Goal: Submit feedback/report problem: Submit feedback/report problem

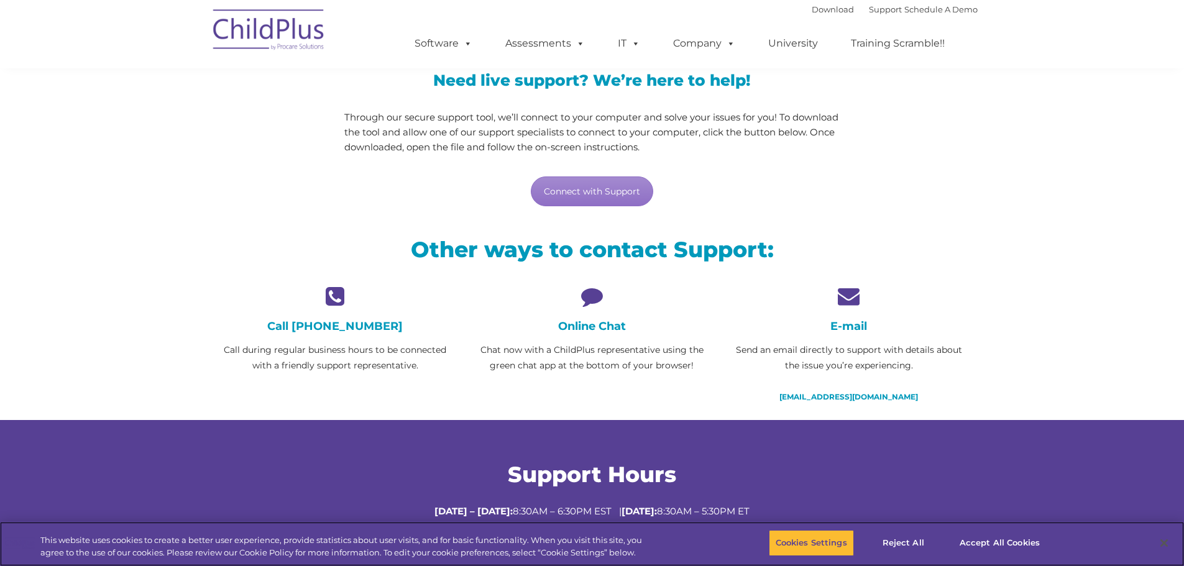
scroll to position [124, 0]
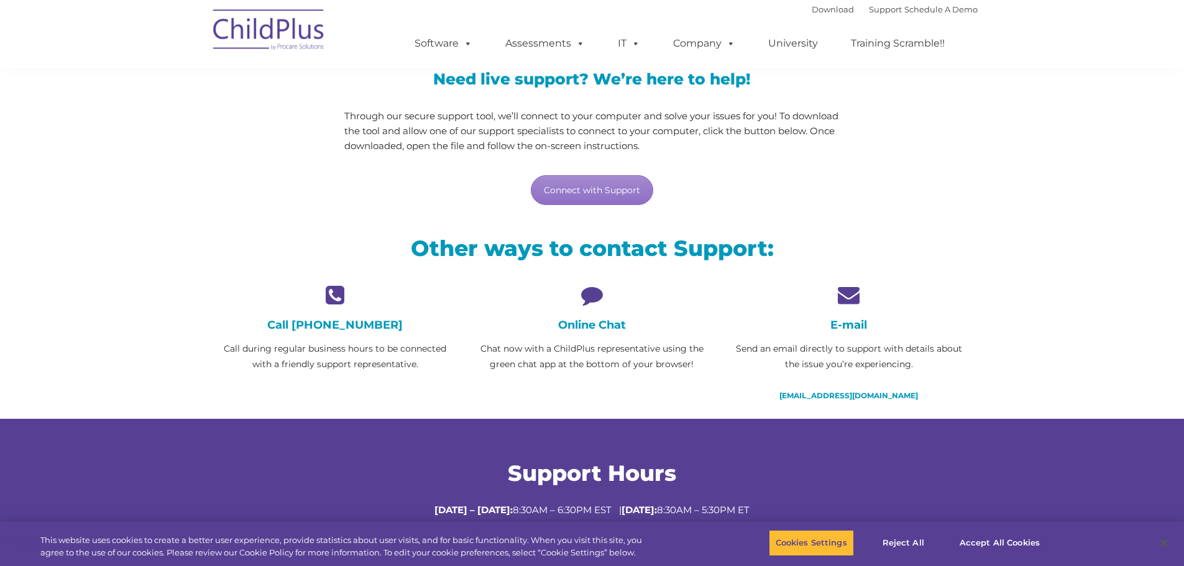
click at [593, 303] on icon at bounding box center [592, 295] width 238 height 22
click at [607, 191] on link "Connect with Support" at bounding box center [592, 190] width 122 height 30
click at [989, 540] on button "Accept All Cookies" at bounding box center [1000, 543] width 94 height 26
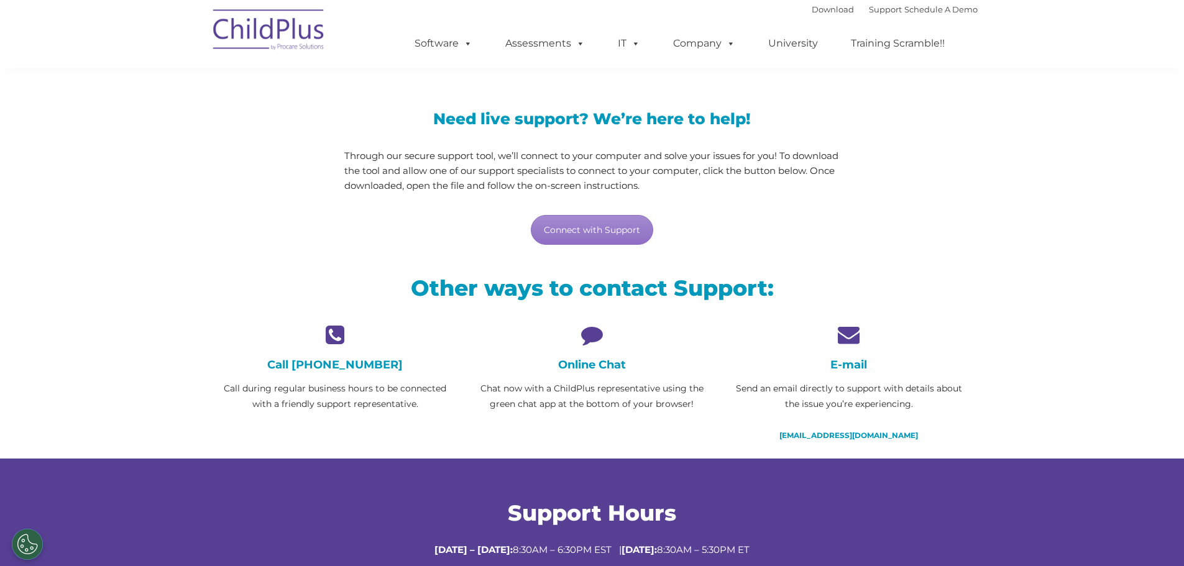
scroll to position [0, 0]
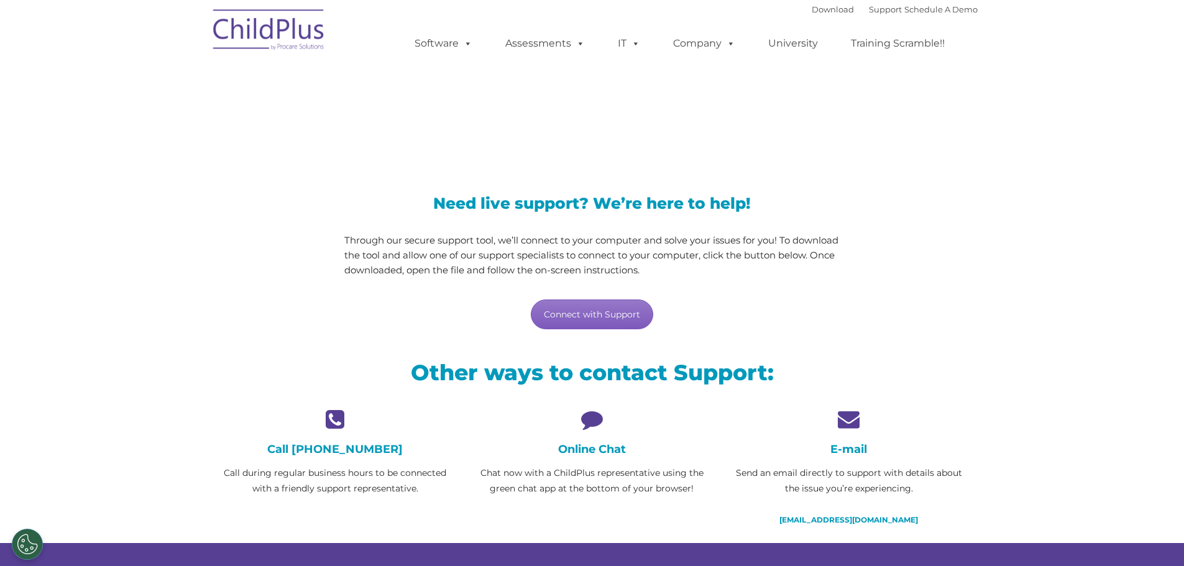
click at [610, 312] on link "Connect with Support" at bounding box center [592, 315] width 122 height 30
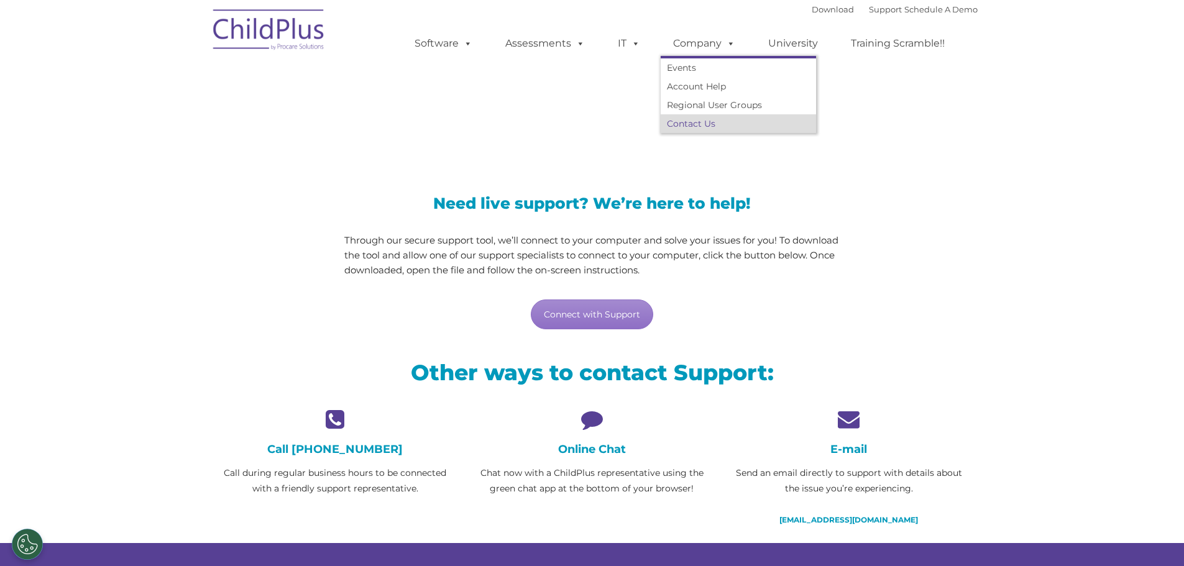
click at [686, 122] on link "Contact Us" at bounding box center [738, 123] width 155 height 19
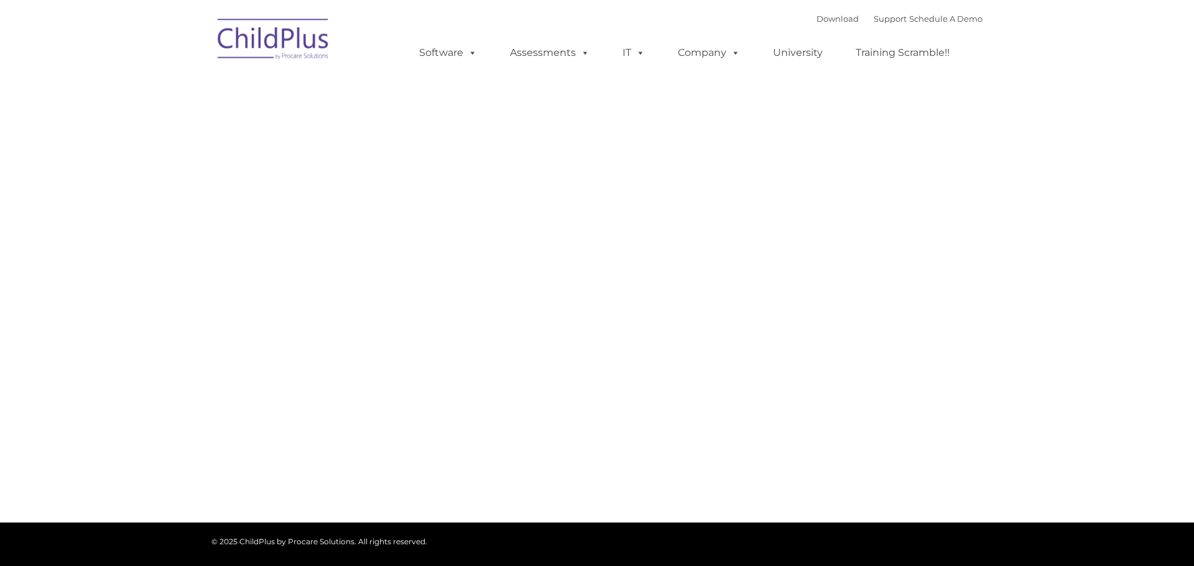
type input ""
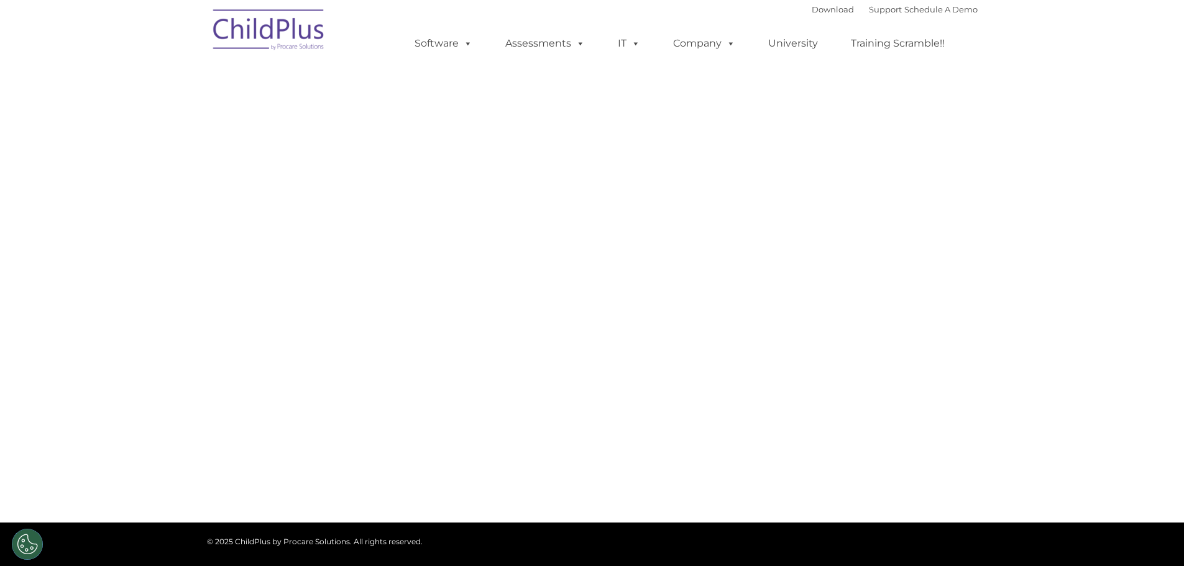
select select "MEDIUM"
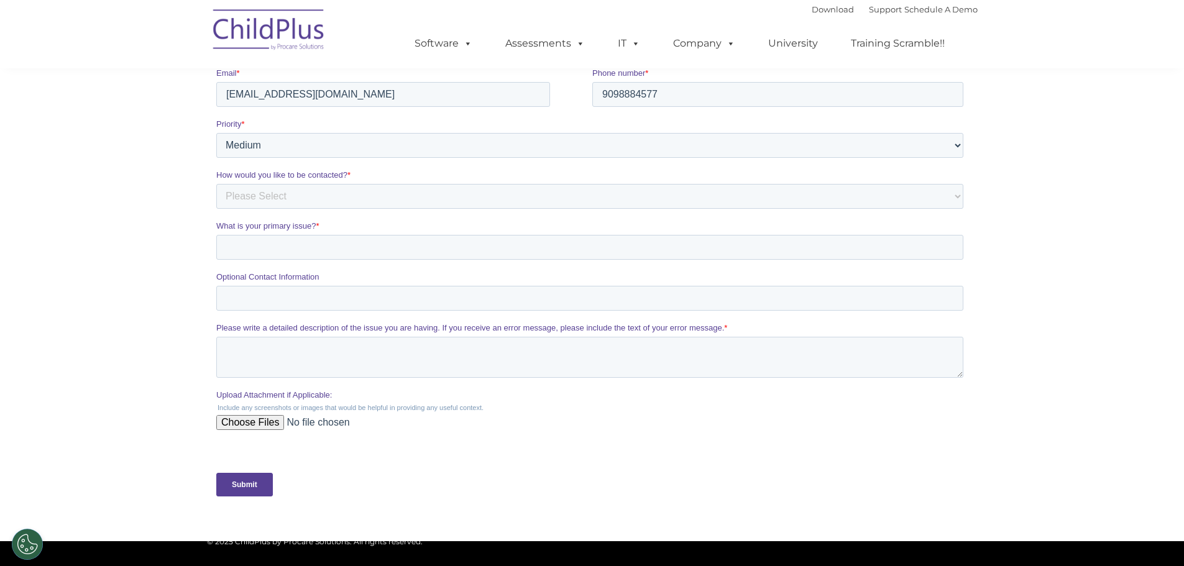
scroll to position [252, 0]
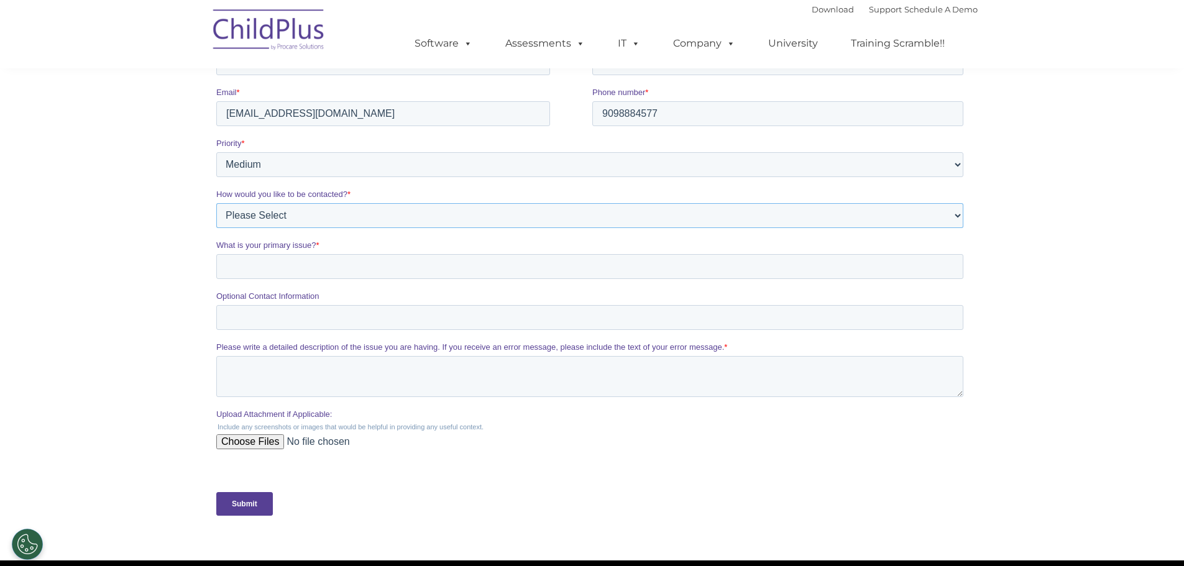
click at [308, 213] on select "Please Select Phone Email" at bounding box center [589, 215] width 747 height 25
select select "Phone"
click at [216, 228] on select "Please Select Phone Email" at bounding box center [589, 215] width 747 height 25
click at [238, 270] on input "What is your primary issue? *" at bounding box center [589, 266] width 747 height 25
type input "CP Email undeliverable messages"
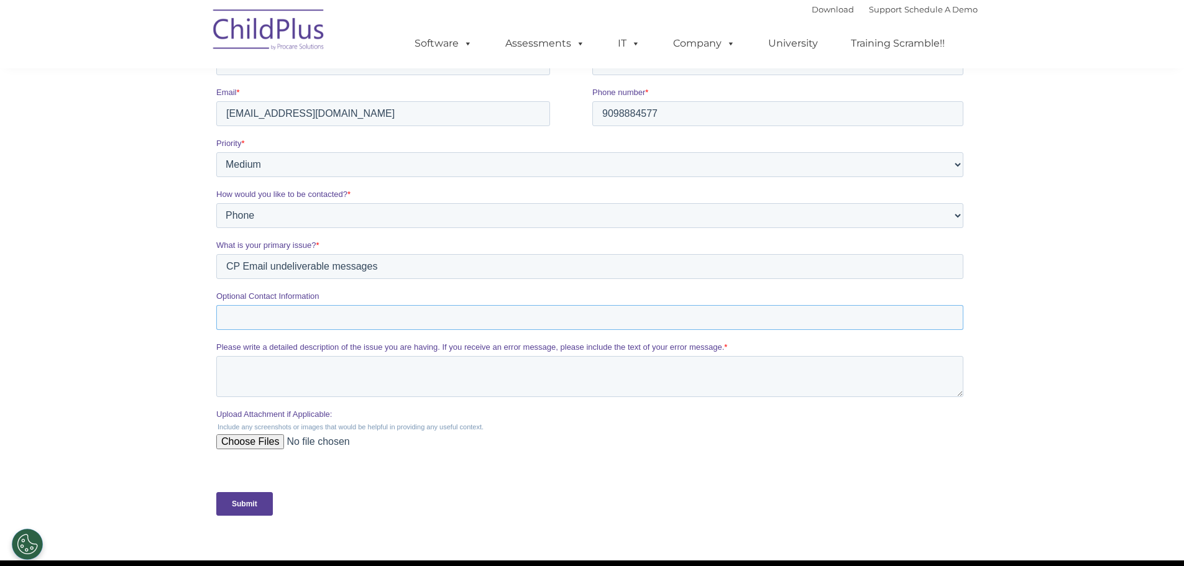
click at [253, 320] on input "Optional Contact Information" at bounding box center [589, 317] width 747 height 25
type input "909-888-4577"
click at [236, 372] on textarea "Please write a detailed description of the issue you are having. If you receive…" at bounding box center [589, 376] width 747 height 41
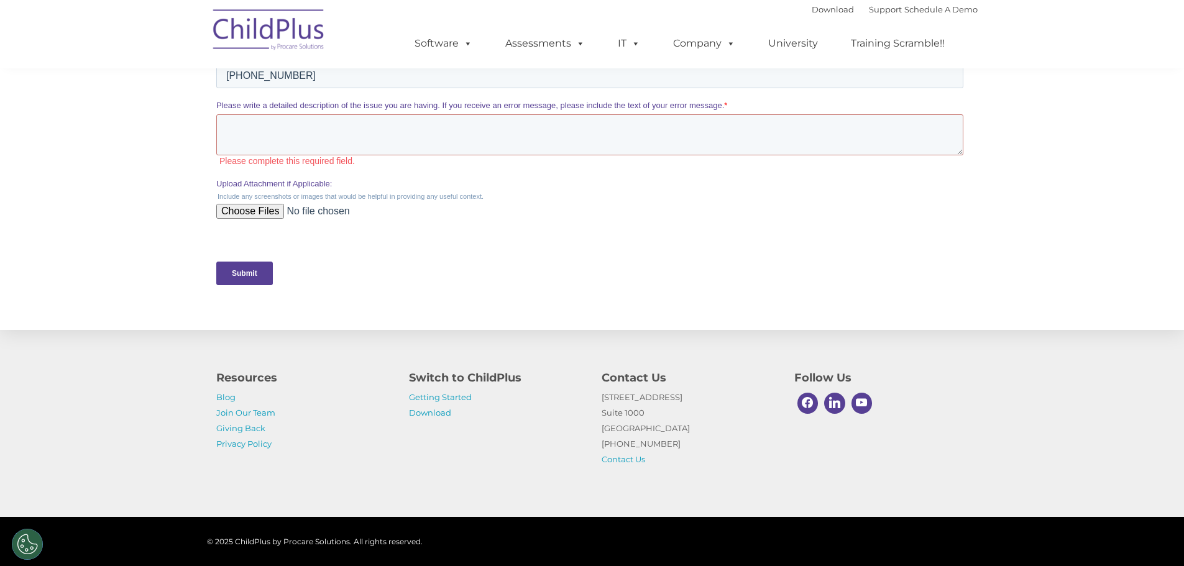
scroll to position [542, 0]
